Goal: Manage account settings

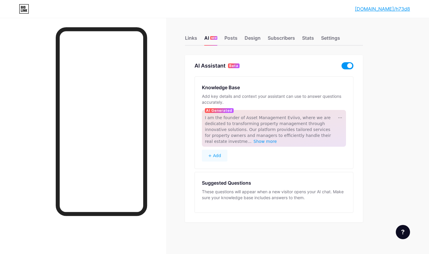
click at [343, 66] on span at bounding box center [348, 65] width 12 height 7
click at [342, 67] on input "checkbox" at bounding box center [342, 67] width 0 height 0
click at [289, 49] on div "Links AI NEW Posts Design Subscribers Stats Settings AI Assistant Beta Knowledg…" at bounding box center [194, 135] width 388 height 234
click at [234, 38] on div "Posts" at bounding box center [231, 39] width 13 height 11
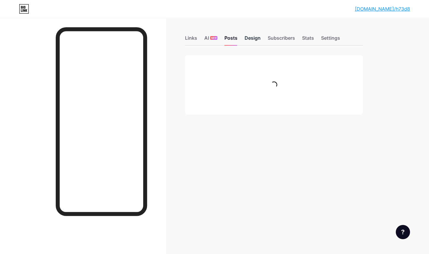
click at [250, 40] on div "Design" at bounding box center [253, 39] width 16 height 11
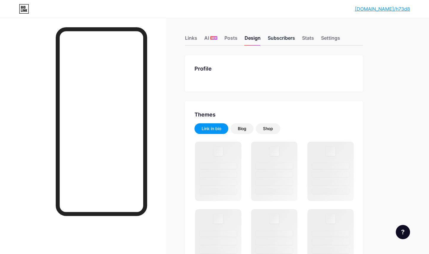
click at [274, 39] on div "Subscribers" at bounding box center [281, 39] width 27 height 11
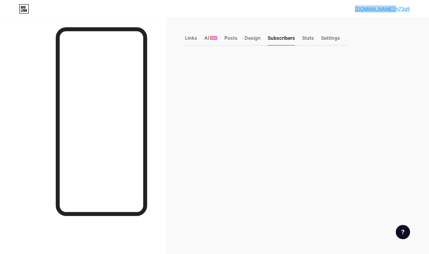
click at [405, 9] on link "[DOMAIN_NAME]/h73d8" at bounding box center [382, 8] width 55 height 7
click at [211, 37] on span "NEW" at bounding box center [214, 38] width 6 height 4
